Goal: Transaction & Acquisition: Purchase product/service

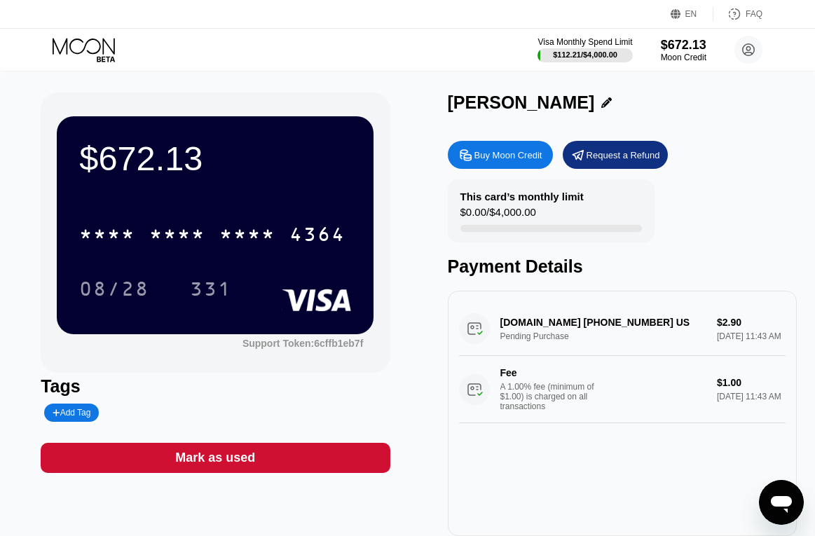
click at [89, 50] on icon at bounding box center [85, 50] width 65 height 25
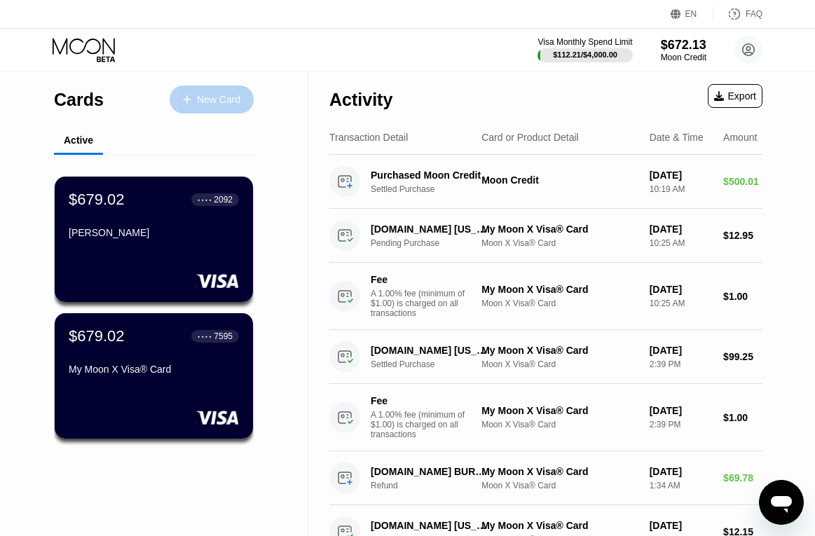
click at [214, 103] on div "New Card" at bounding box center [218, 100] width 43 height 12
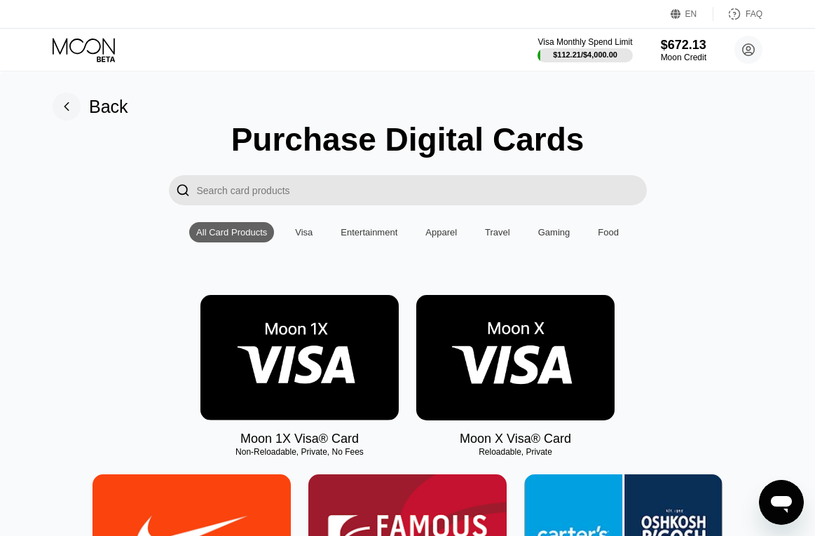
click at [488, 353] on img at bounding box center [515, 357] width 198 height 125
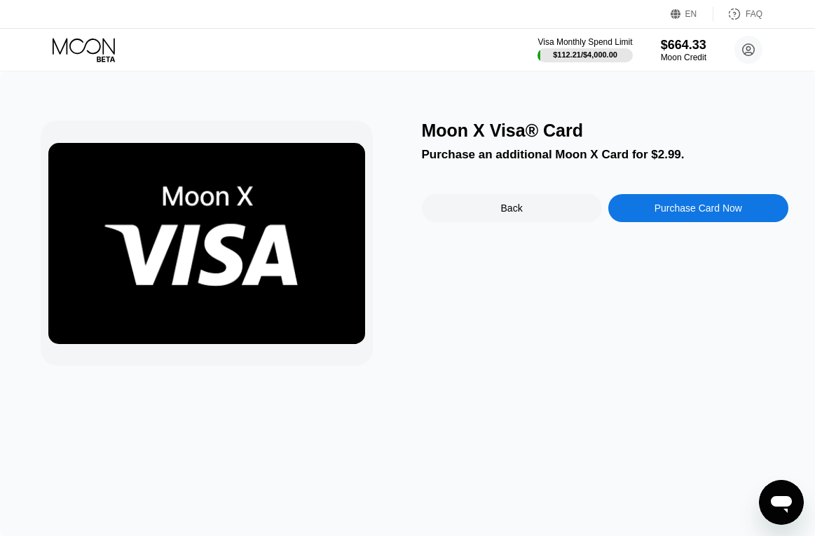
click at [673, 214] on div "Purchase Card Now" at bounding box center [699, 208] width 88 height 11
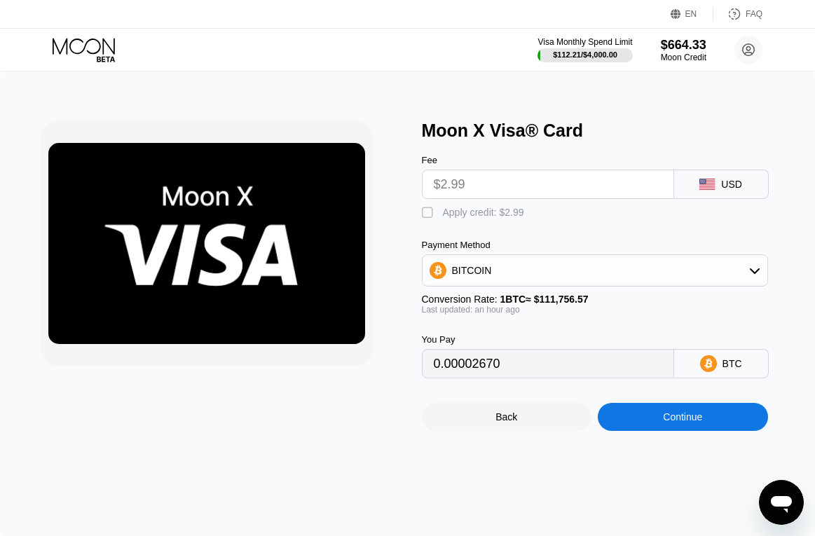
click at [430, 218] on div "" at bounding box center [429, 213] width 14 height 14
type input "0"
click at [675, 423] on div "Continue" at bounding box center [682, 416] width 39 height 11
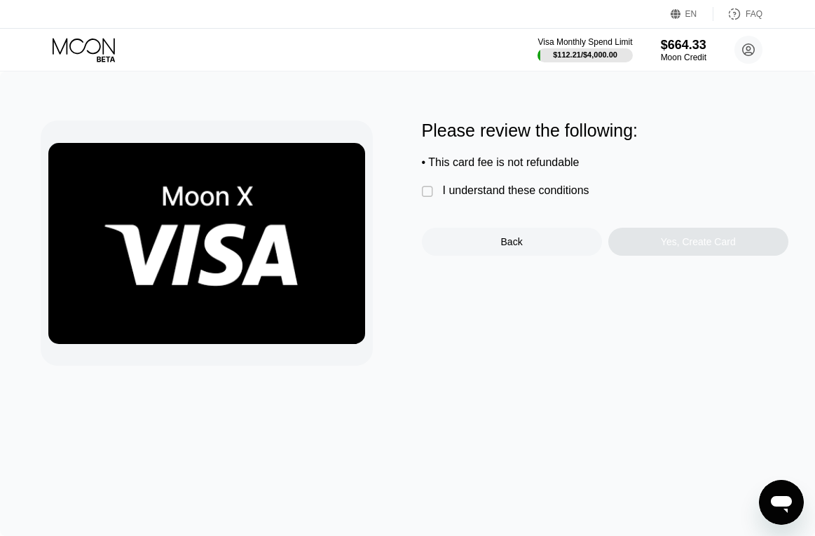
click at [443, 208] on div "Please review the following: • This card fee is not refundable  I understand t…" at bounding box center [605, 188] width 367 height 135
click at [435, 196] on div "" at bounding box center [429, 192] width 14 height 14
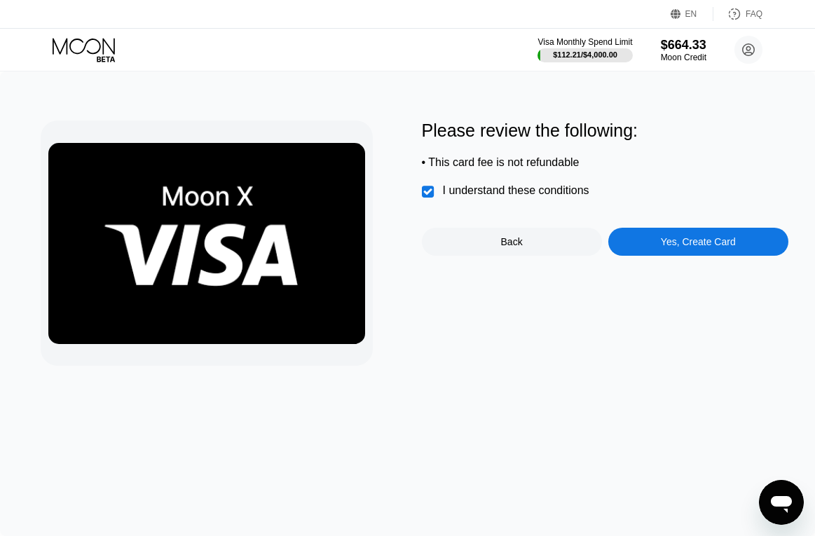
click at [686, 247] on div "Yes, Create Card" at bounding box center [698, 241] width 75 height 11
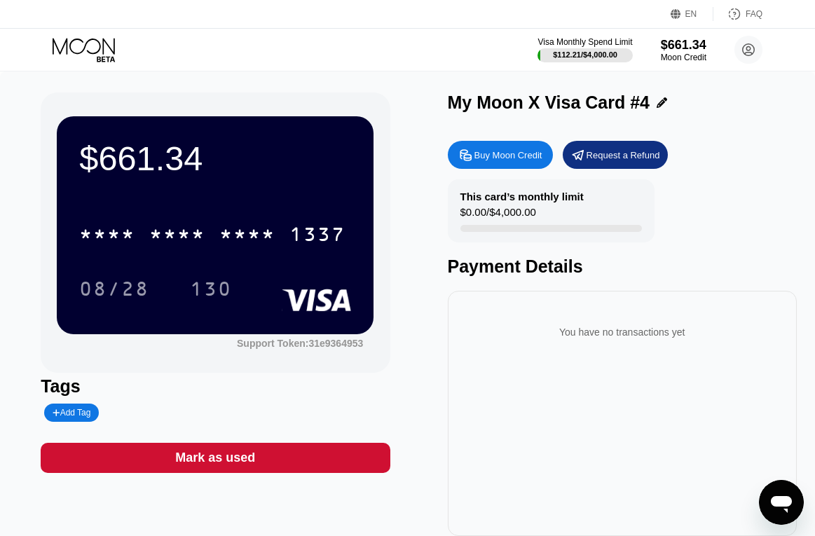
click at [665, 104] on div "My Moon X Visa Card #4" at bounding box center [622, 103] width 349 height 20
click at [658, 104] on icon at bounding box center [662, 102] width 11 height 11
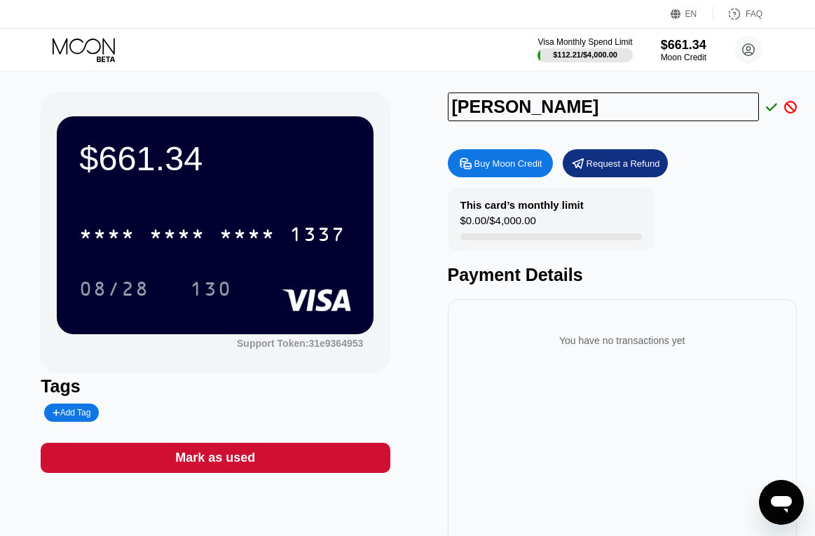
type input "[PERSON_NAME]"
click at [774, 108] on icon at bounding box center [771, 107] width 11 height 8
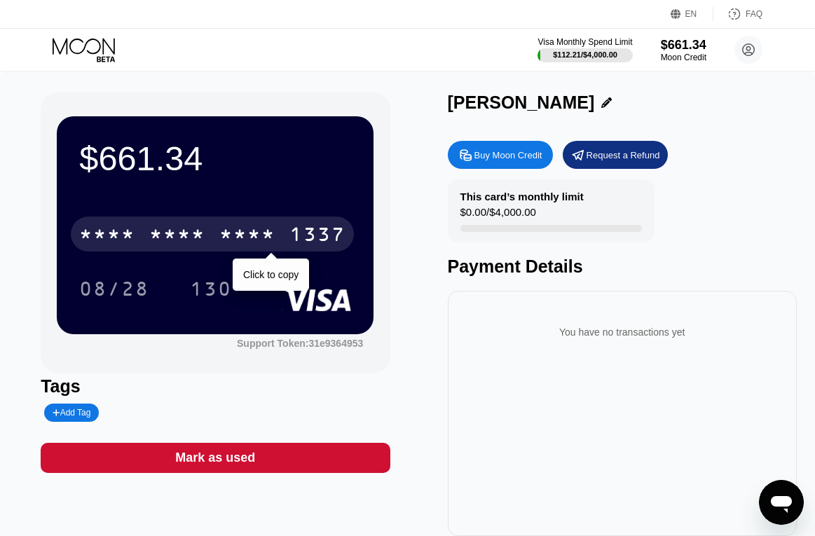
click at [264, 227] on div "* * * *" at bounding box center [247, 236] width 56 height 22
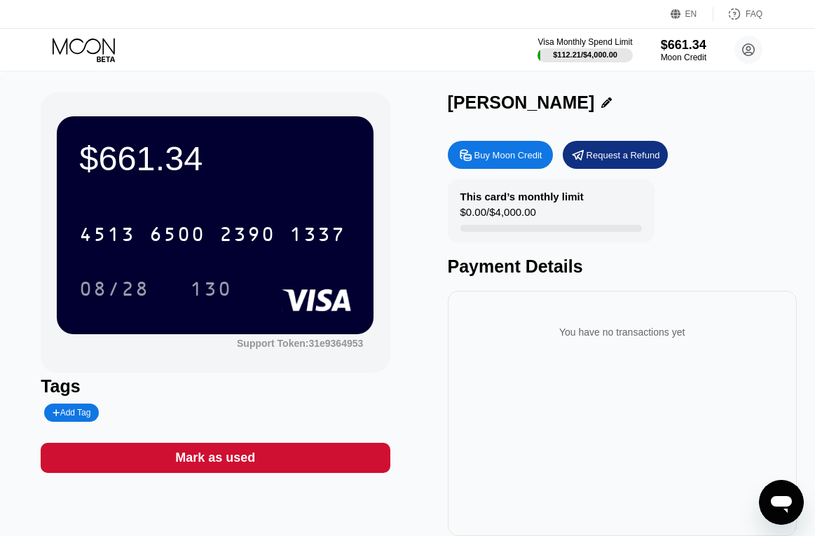
click at [206, 94] on div "$661.34 4513 6500 2390 1337 08/28 130 Support Token: 31e9364953" at bounding box center [215, 233] width 349 height 280
drag, startPoint x: 566, startPoint y: 107, endPoint x: 460, endPoint y: 104, distance: 105.1
click at [460, 104] on div "[PERSON_NAME]" at bounding box center [622, 103] width 349 height 20
drag, startPoint x: 444, startPoint y: 105, endPoint x: 550, endPoint y: 102, distance: 105.9
click at [550, 102] on div "$661.34 4513 6500 2390 1337 08/28 130 Support Token: 31e9364953 Tags Add Tag [P…" at bounding box center [408, 315] width 734 height 444
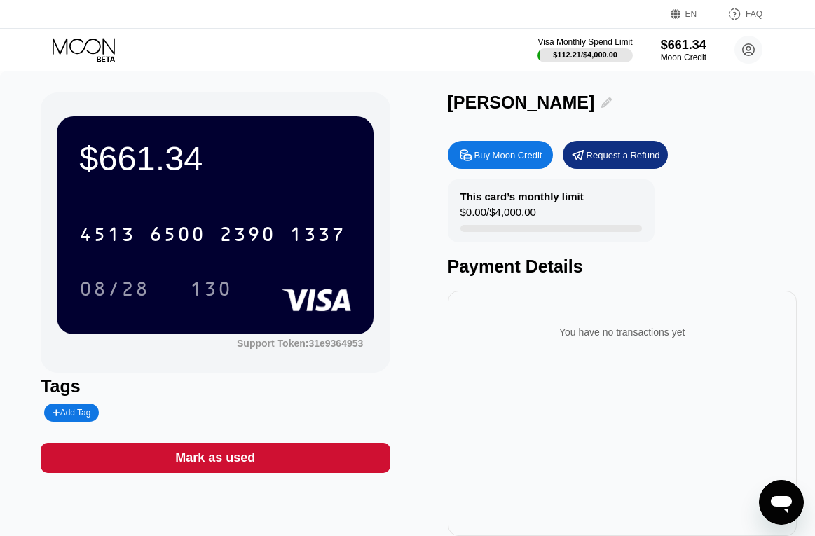
drag, startPoint x: 563, startPoint y: 107, endPoint x: 483, endPoint y: 109, distance: 80.6
click at [484, 109] on div "[PERSON_NAME]" at bounding box center [622, 103] width 349 height 20
drag, startPoint x: 447, startPoint y: 102, endPoint x: 563, endPoint y: 100, distance: 115.6
click at [563, 100] on div "[PERSON_NAME]" at bounding box center [622, 103] width 349 height 20
copy div "[PERSON_NAME] Buy Moon Credit Request a Refund This card’s monthly limit"
